Goal: Find specific page/section: Find specific page/section

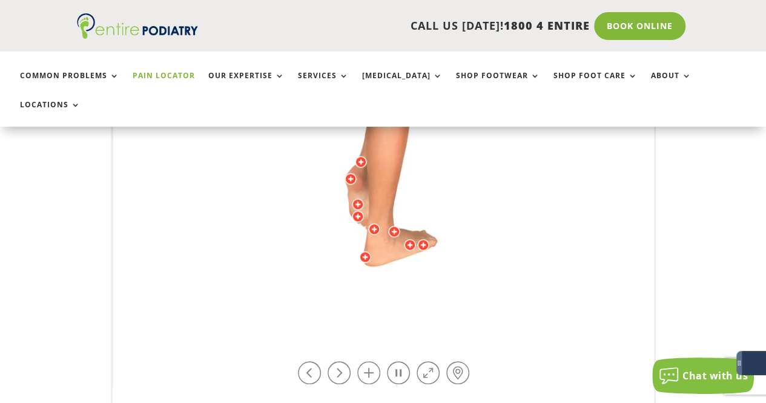
scroll to position [441, 0]
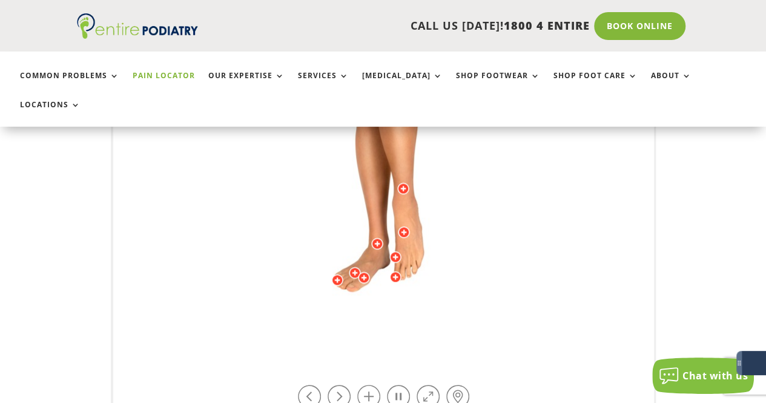
click at [335, 274] on div at bounding box center [337, 280] width 12 height 12
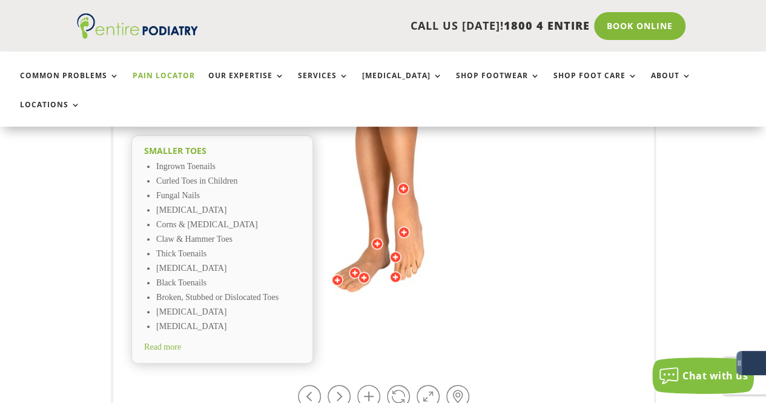
click at [354, 266] on div at bounding box center [355, 272] width 12 height 12
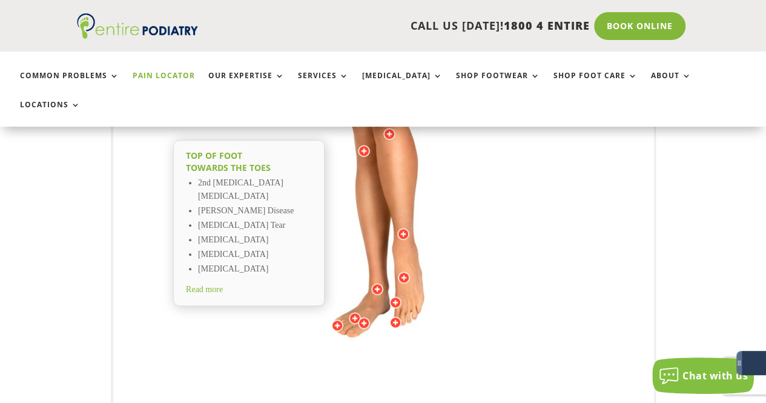
scroll to position [394, 0]
click at [334, 321] on div at bounding box center [337, 327] width 12 height 12
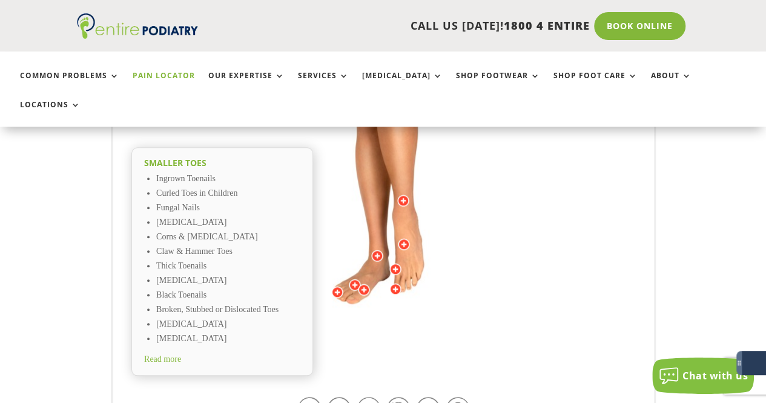
scroll to position [454, 0]
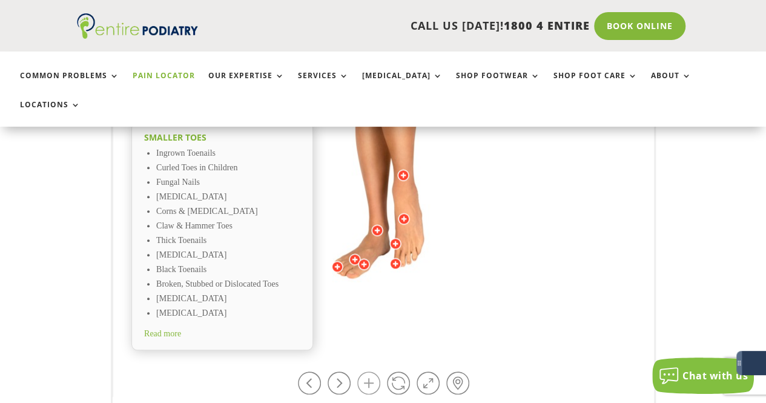
click at [366, 371] on link at bounding box center [368, 382] width 23 height 23
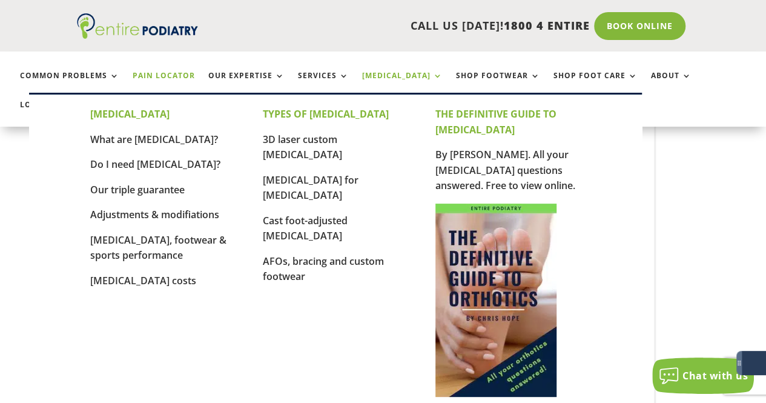
drag, startPoint x: 376, startPoint y: 294, endPoint x: 371, endPoint y: 76, distance: 218.1
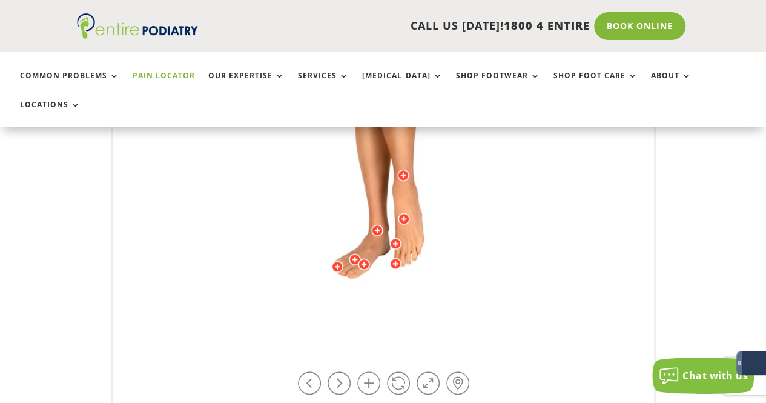
click at [692, 242] on div "Smaller toes Ingrown Toenails Curled Toes in Children Fungal Nails [MEDICAL_DAT…" at bounding box center [383, 106] width 766 height 622
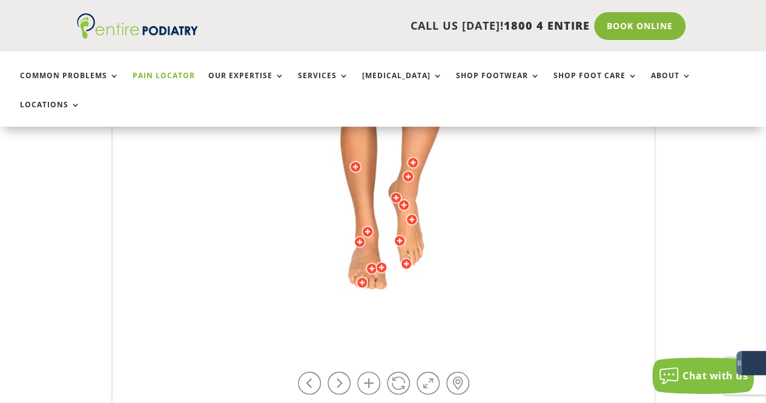
drag, startPoint x: 396, startPoint y: 311, endPoint x: 477, endPoint y: 306, distance: 81.3
click at [477, 306] on div "Smaller toes Ingrown Toenails Curled Toes in Children Fungal Nails [MEDICAL_DAT…" at bounding box center [383, 98] width 541 height 600
click at [368, 371] on link at bounding box center [368, 382] width 23 height 23
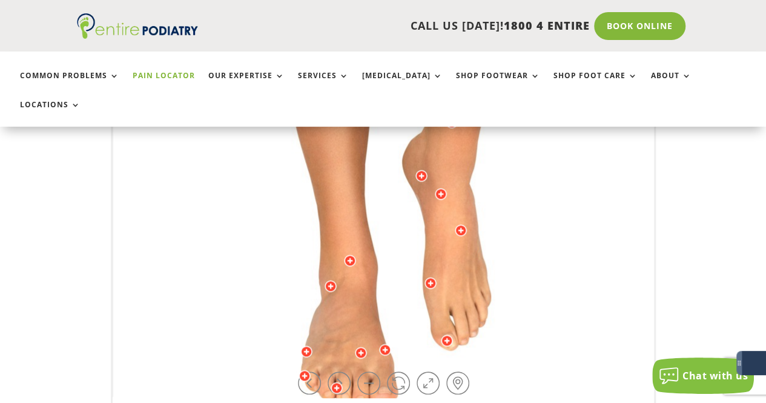
drag, startPoint x: 365, startPoint y: 263, endPoint x: 389, endPoint y: 1, distance: 263.4
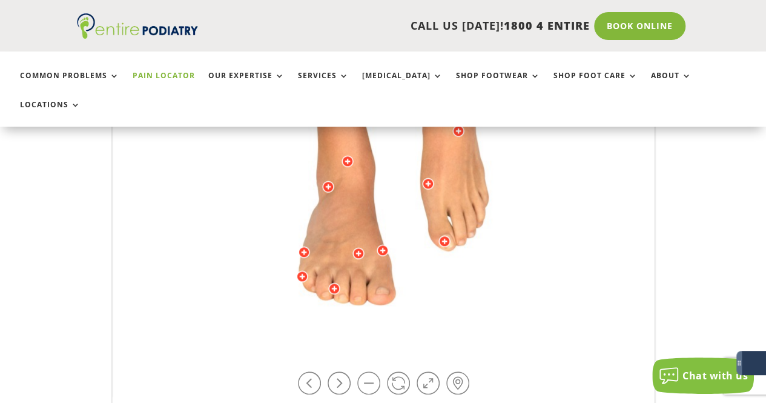
drag, startPoint x: 394, startPoint y: 263, endPoint x: 391, endPoint y: 164, distance: 99.4
click at [336, 282] on div at bounding box center [334, 288] width 12 height 12
